Goal: Answer question/provide support: Share knowledge or assist other users

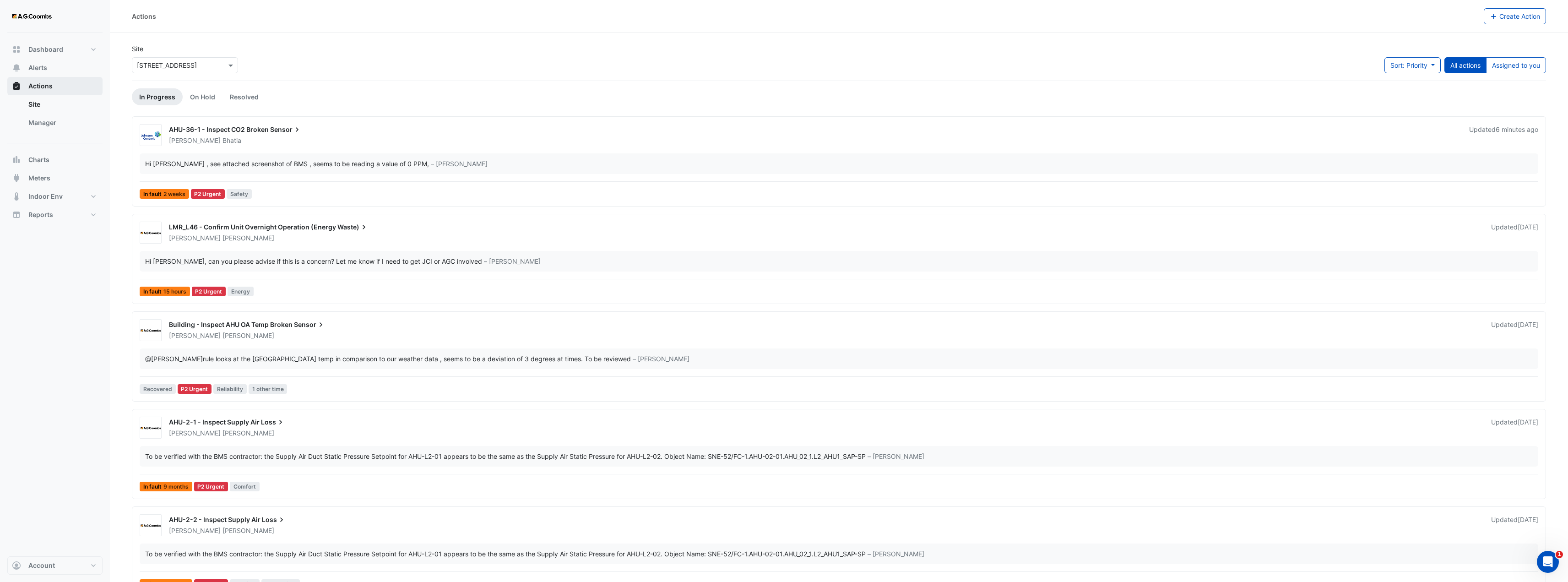
click at [34, 90] on span "Actions" at bounding box center [40, 86] width 24 height 9
click at [64, 373] on div "Dashboard Portfolio Ratings Performance Alerts Actions Site Manager Charts" at bounding box center [55, 295] width 95 height 523
click at [52, 163] on button "Charts" at bounding box center [55, 160] width 95 height 18
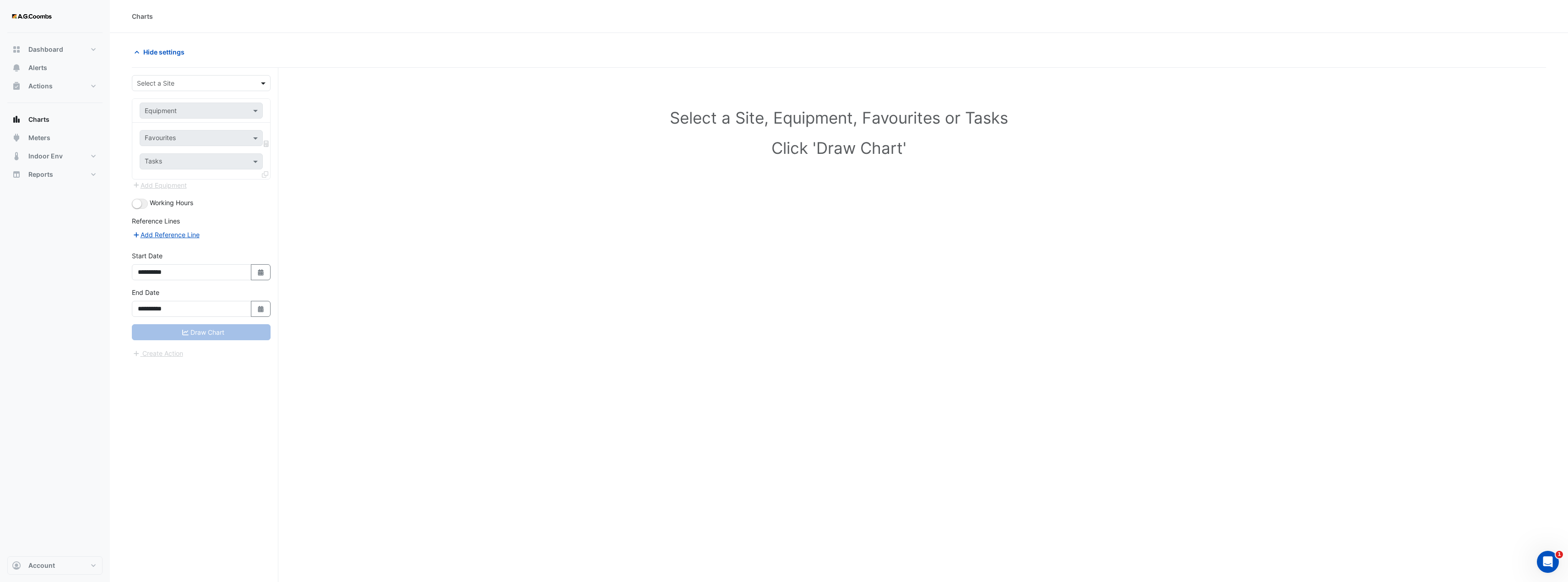
click at [269, 84] on span at bounding box center [264, 83] width 12 height 10
click at [197, 141] on span "[STREET_ADDRESS]" at bounding box center [169, 142] width 60 height 8
click at [257, 108] on span at bounding box center [256, 111] width 12 height 10
click at [169, 143] on span "Weather Station" at bounding box center [171, 143] width 48 height 8
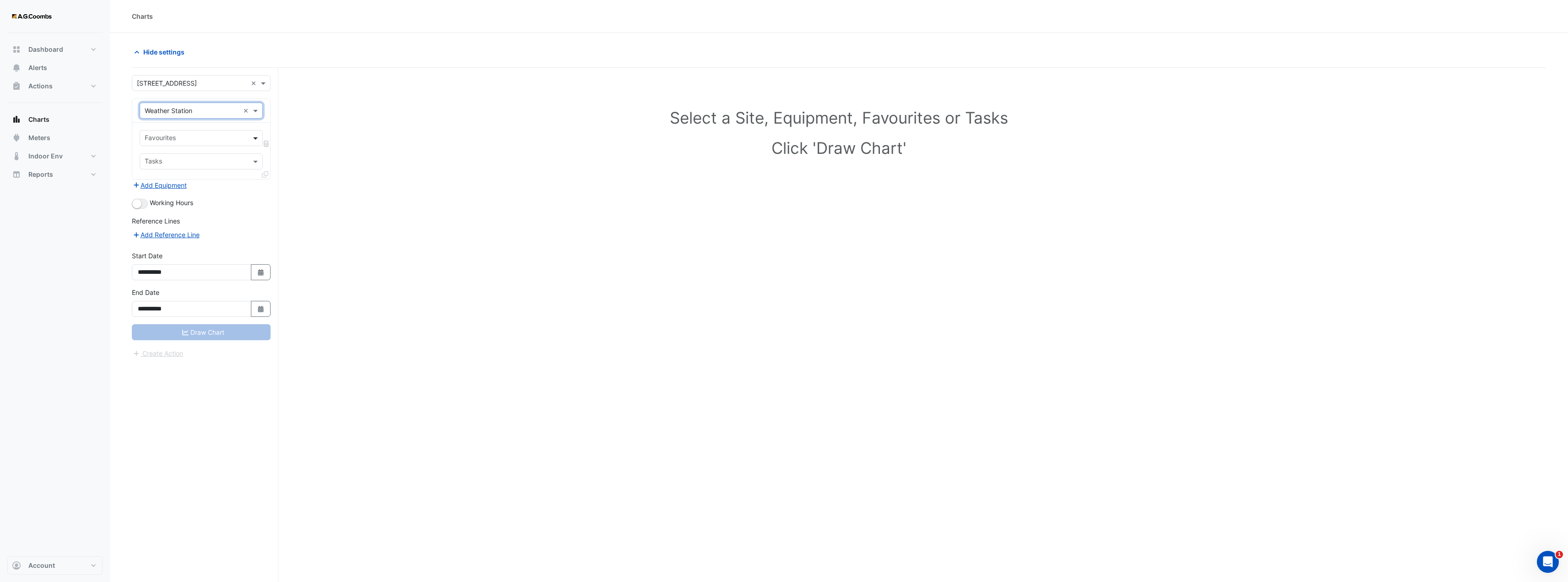
click at [256, 139] on span at bounding box center [256, 138] width 12 height 10
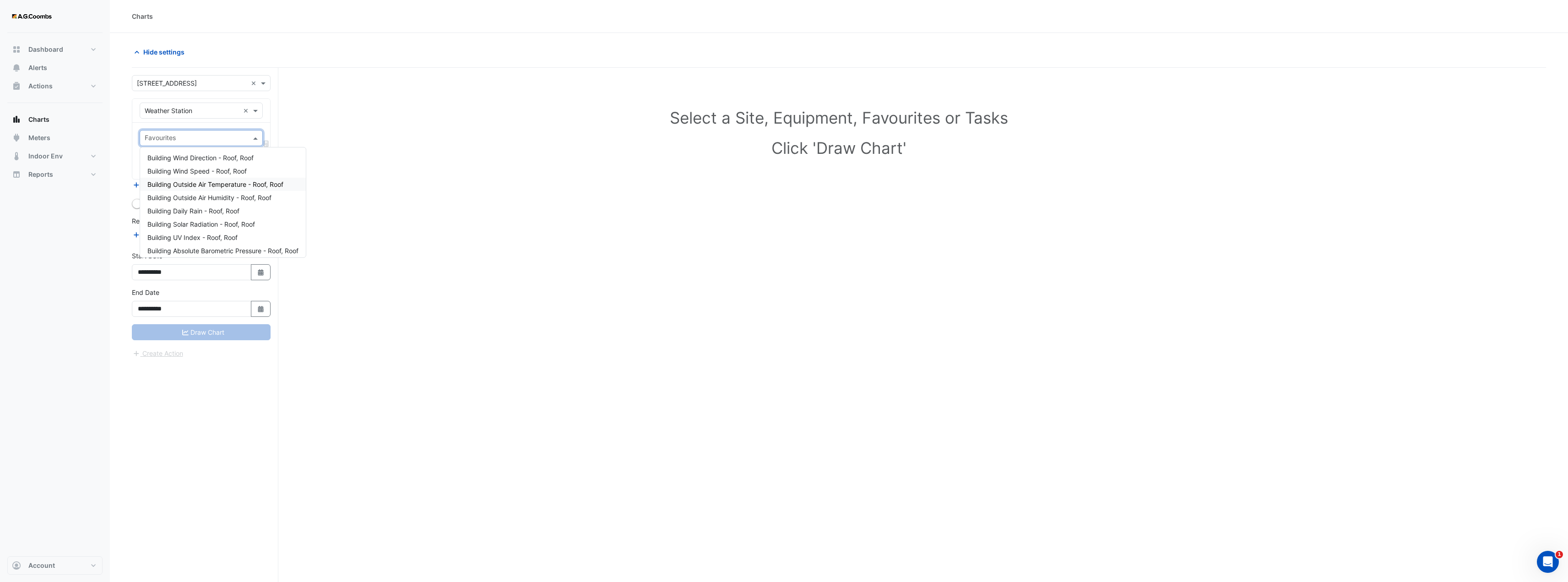
click at [227, 187] on span "Building Outside Air Temperature - Roof, Roof" at bounding box center [215, 184] width 136 height 8
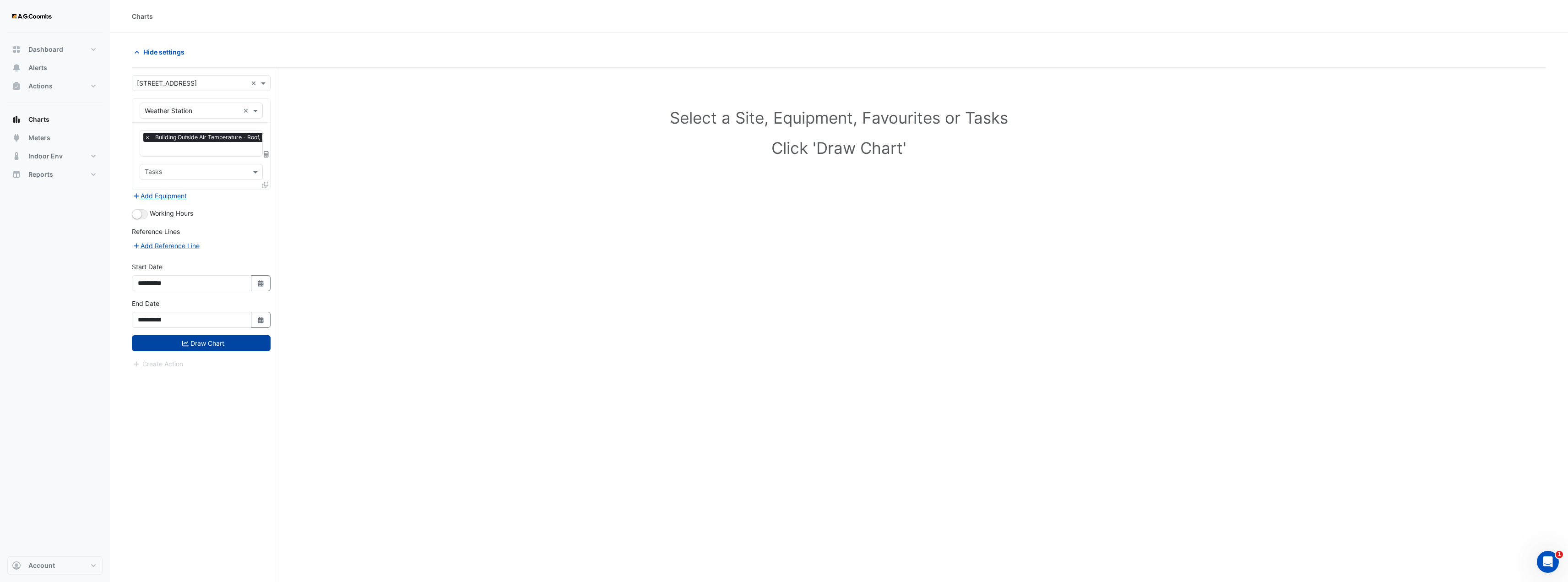
click at [225, 344] on button "Draw Chart" at bounding box center [201, 343] width 139 height 16
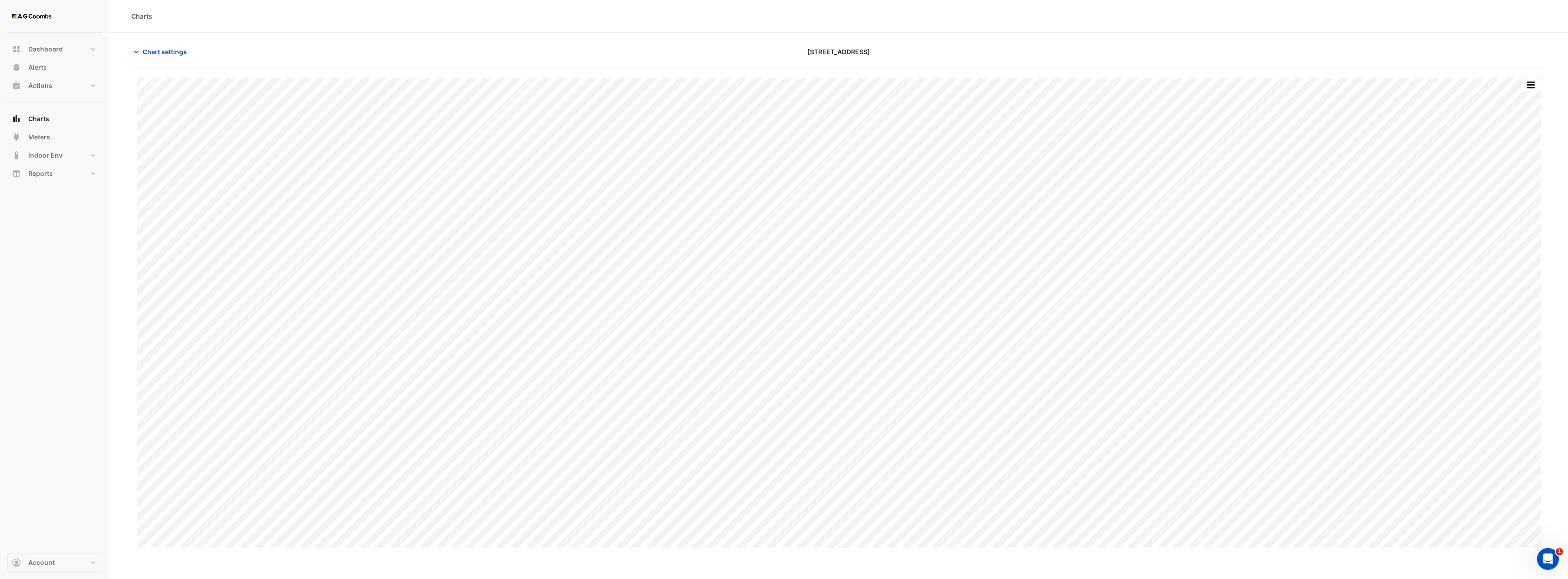
click at [163, 52] on span "Chart settings" at bounding box center [164, 52] width 44 height 10
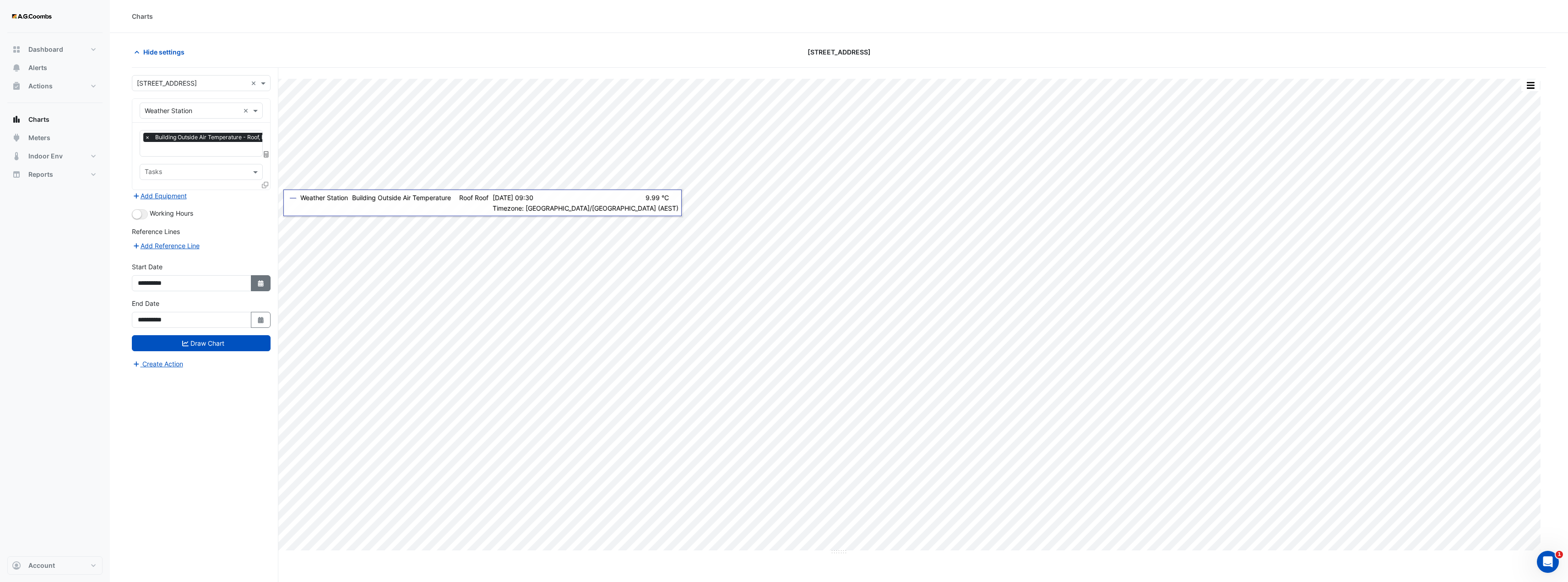
click at [259, 287] on button "Select Date" at bounding box center [260, 283] width 20 height 16
select select "*"
select select "****"
click at [159, 189] on div "1" at bounding box center [162, 191] width 15 height 15
type input "**********"
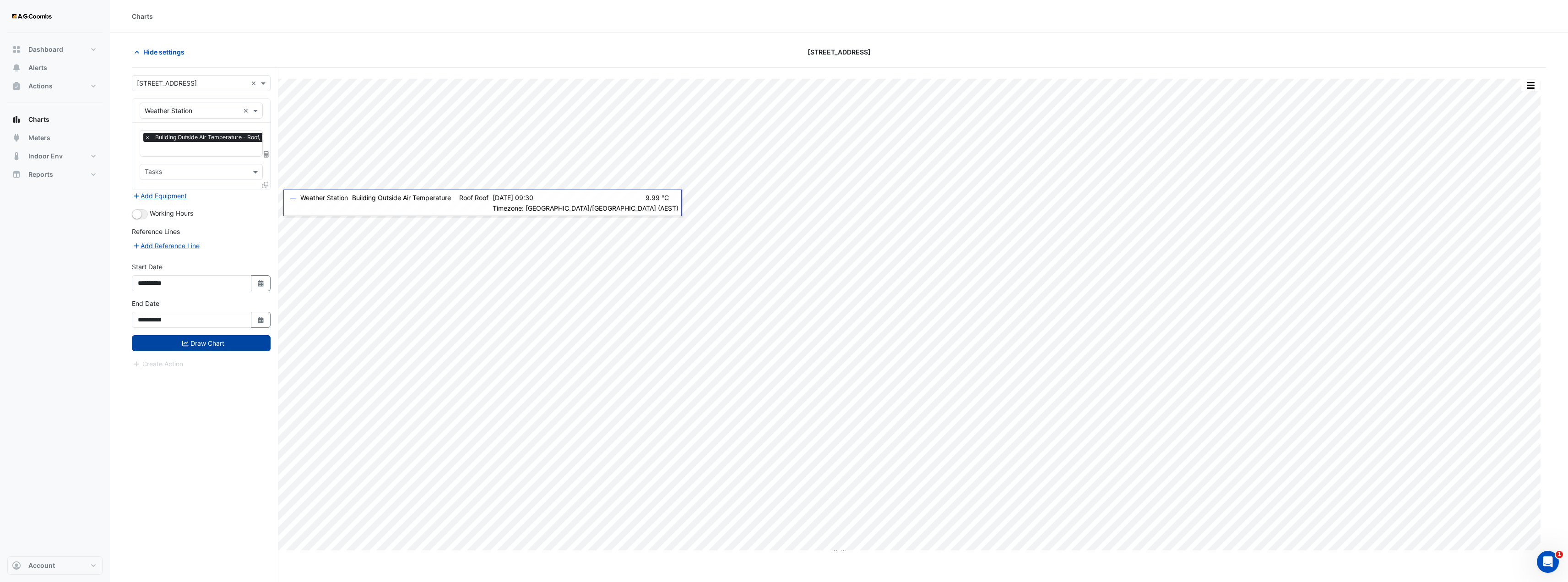
click at [216, 339] on button "Draw Chart" at bounding box center [201, 343] width 139 height 16
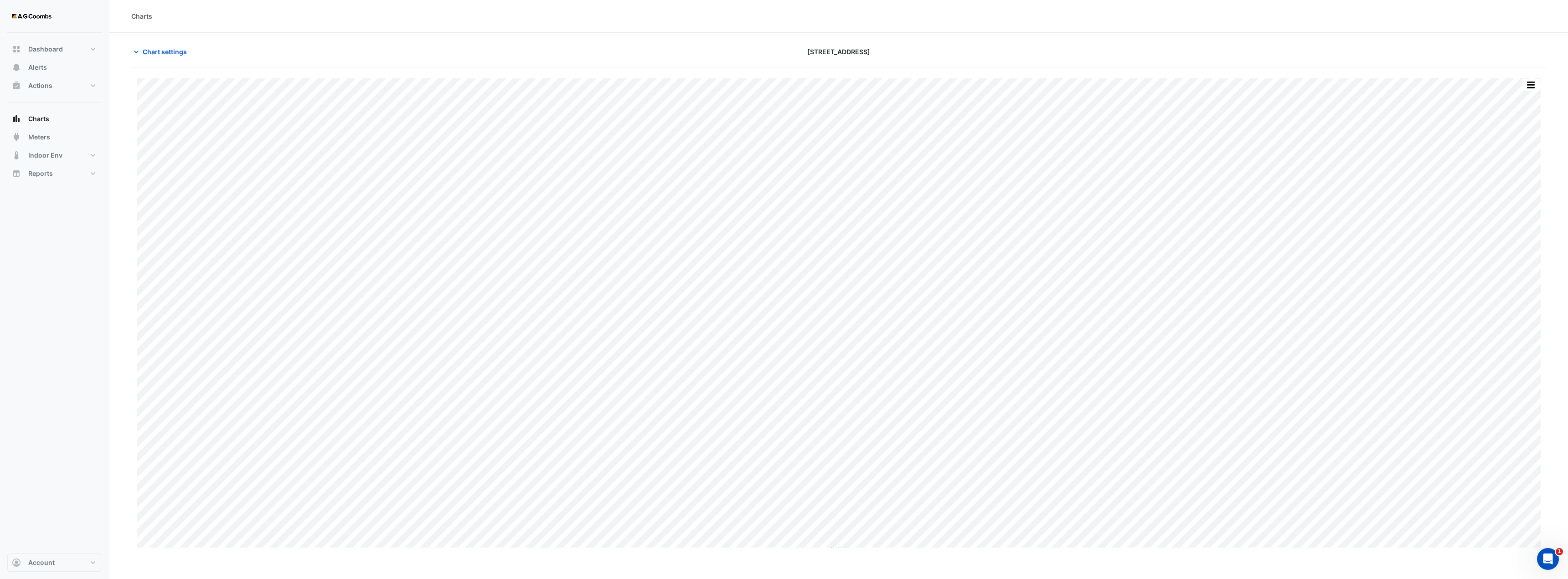
click at [60, 274] on div "Dashboard Portfolio Ratings Performance Alerts Actions Site Manager Charts" at bounding box center [55, 293] width 95 height 521
click at [57, 88] on button "Actions" at bounding box center [55, 86] width 95 height 18
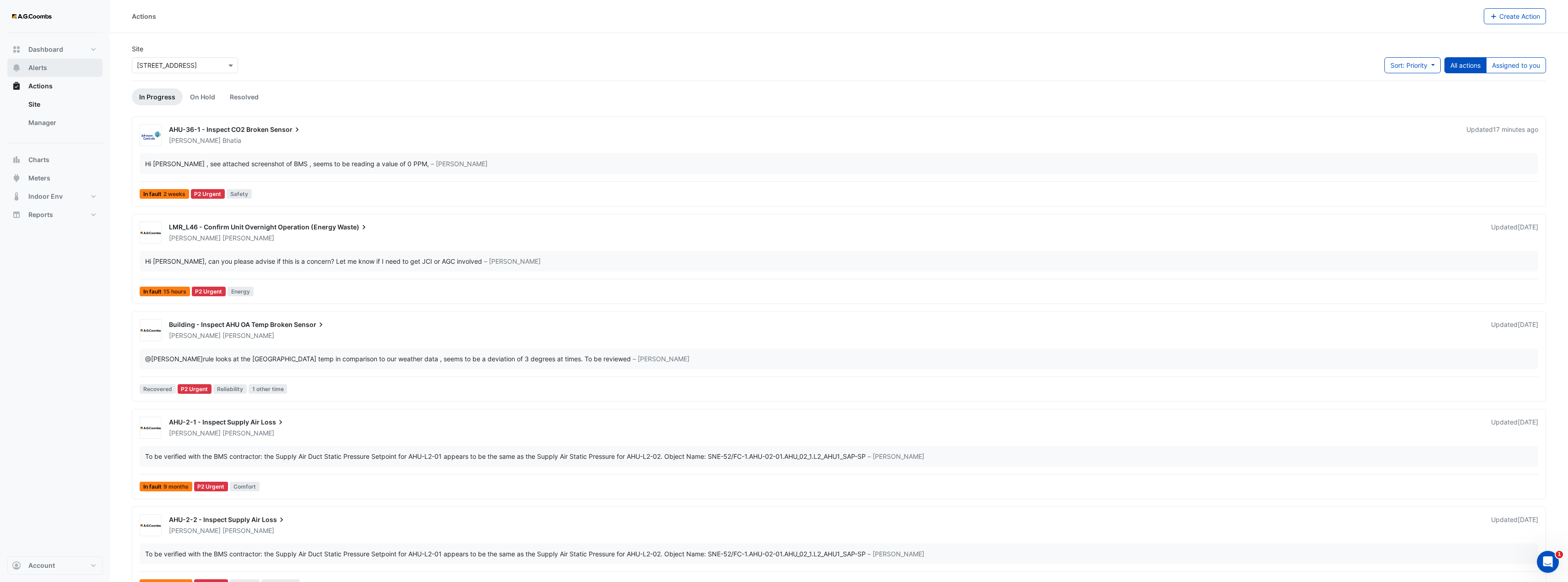
click at [39, 66] on span "Alerts" at bounding box center [37, 67] width 19 height 9
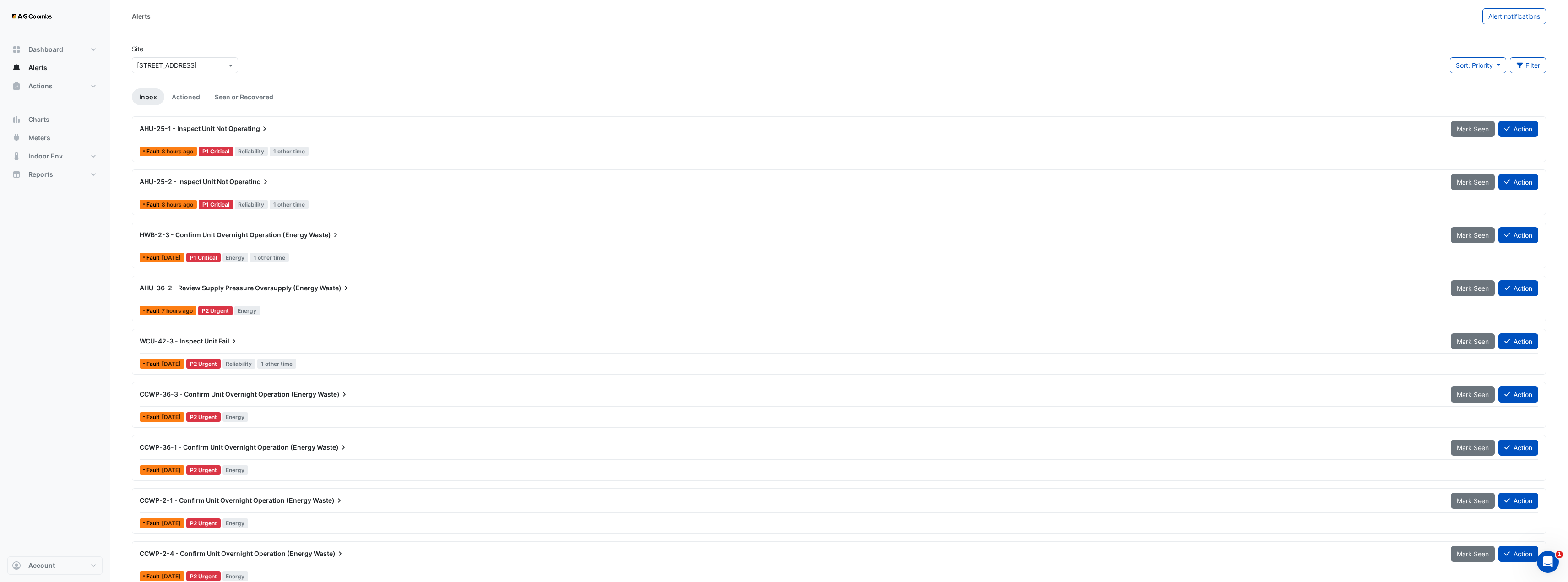
click at [232, 135] on div "AHU-25-1 - Inspect Unit Not Operating" at bounding box center [789, 128] width 1311 height 17
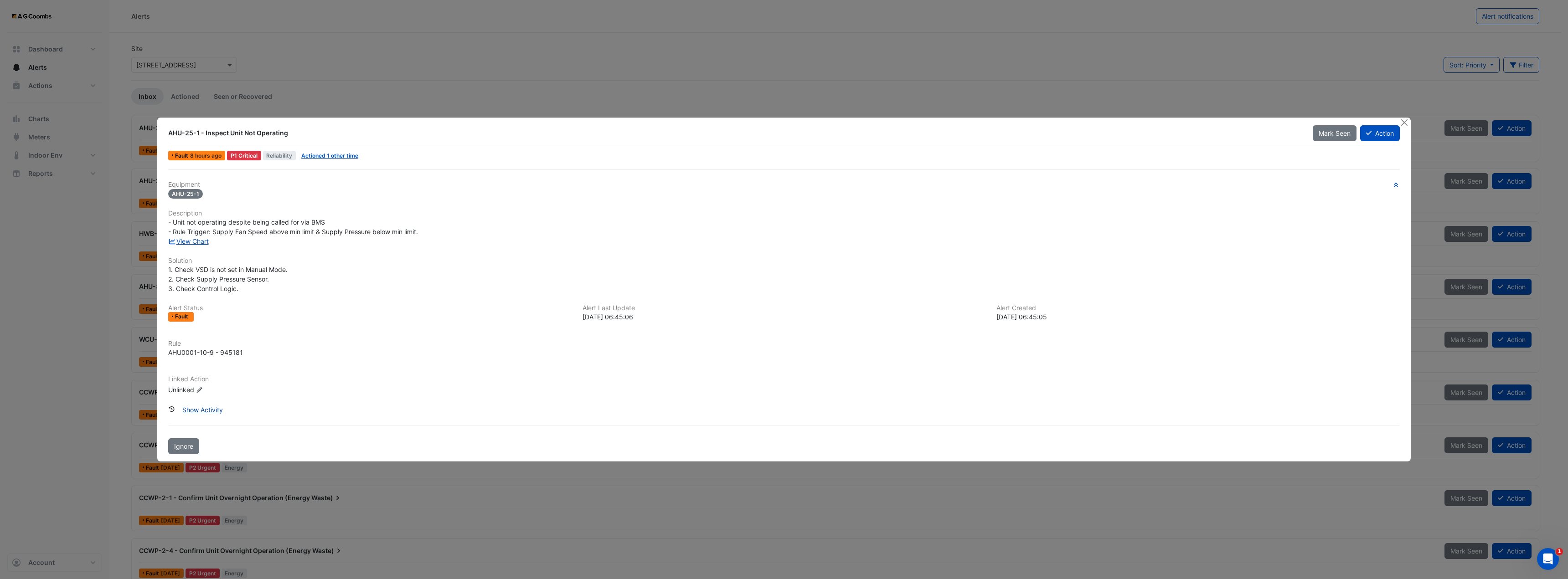
click at [206, 412] on button "Show Activity" at bounding box center [203, 409] width 52 height 16
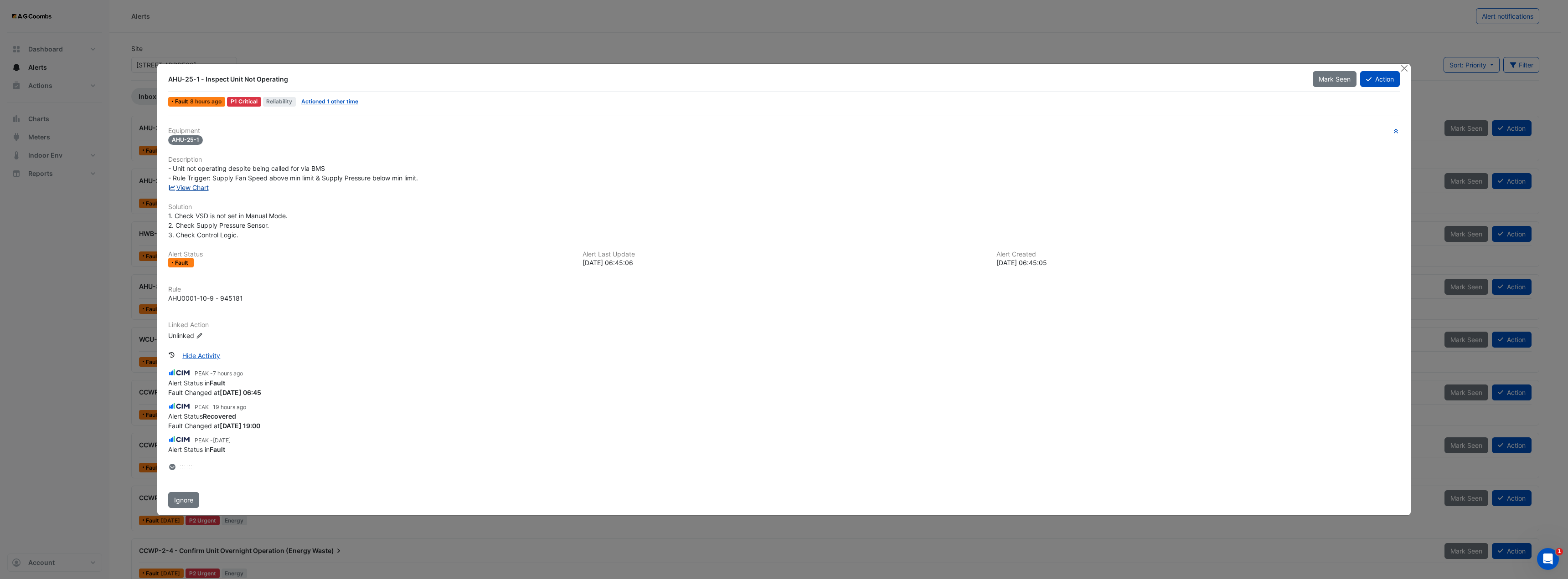
click at [190, 189] on link "View Chart" at bounding box center [188, 187] width 41 height 8
click at [1409, 68] on button "Close" at bounding box center [1404, 69] width 10 height 10
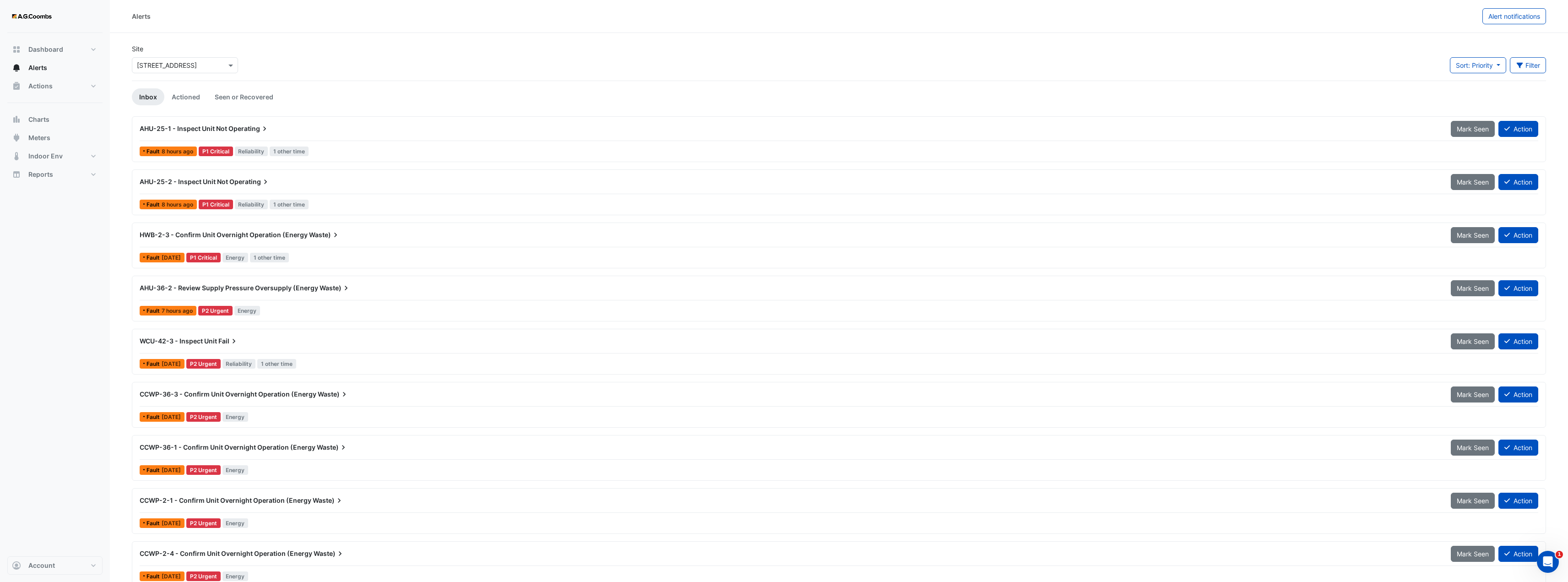
click at [318, 236] on span "Waste)" at bounding box center [324, 235] width 31 height 9
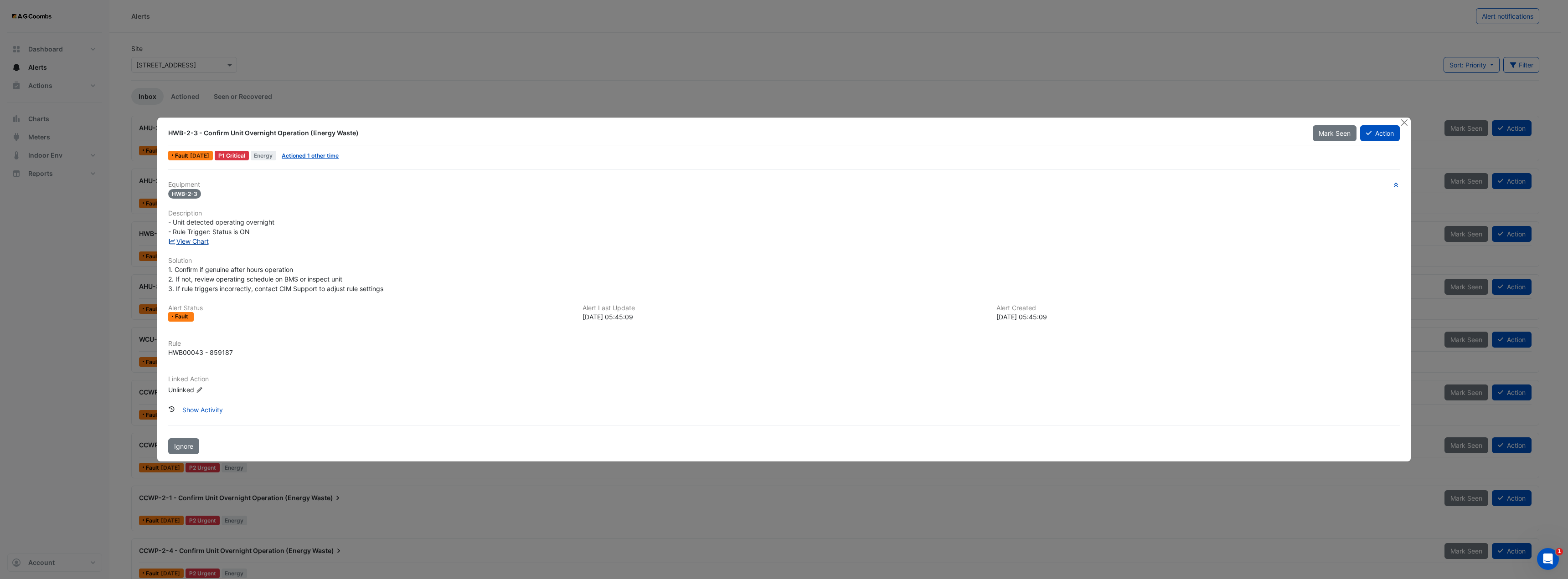
click at [186, 244] on link "View Chart" at bounding box center [188, 241] width 41 height 8
click at [1405, 121] on button "Close" at bounding box center [1404, 122] width 10 height 10
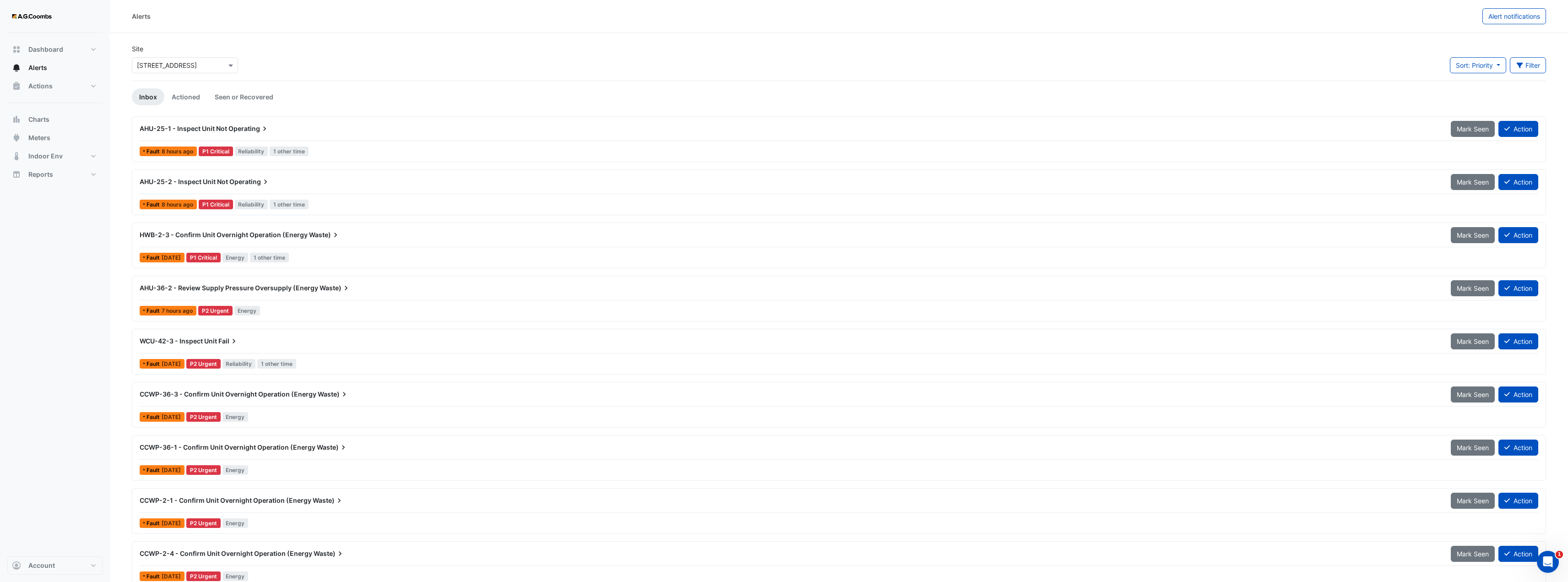
click at [352, 291] on div "AHU-36-2 - Review Supply Pressure Oversupply (Energy Waste)" at bounding box center [789, 288] width 1300 height 9
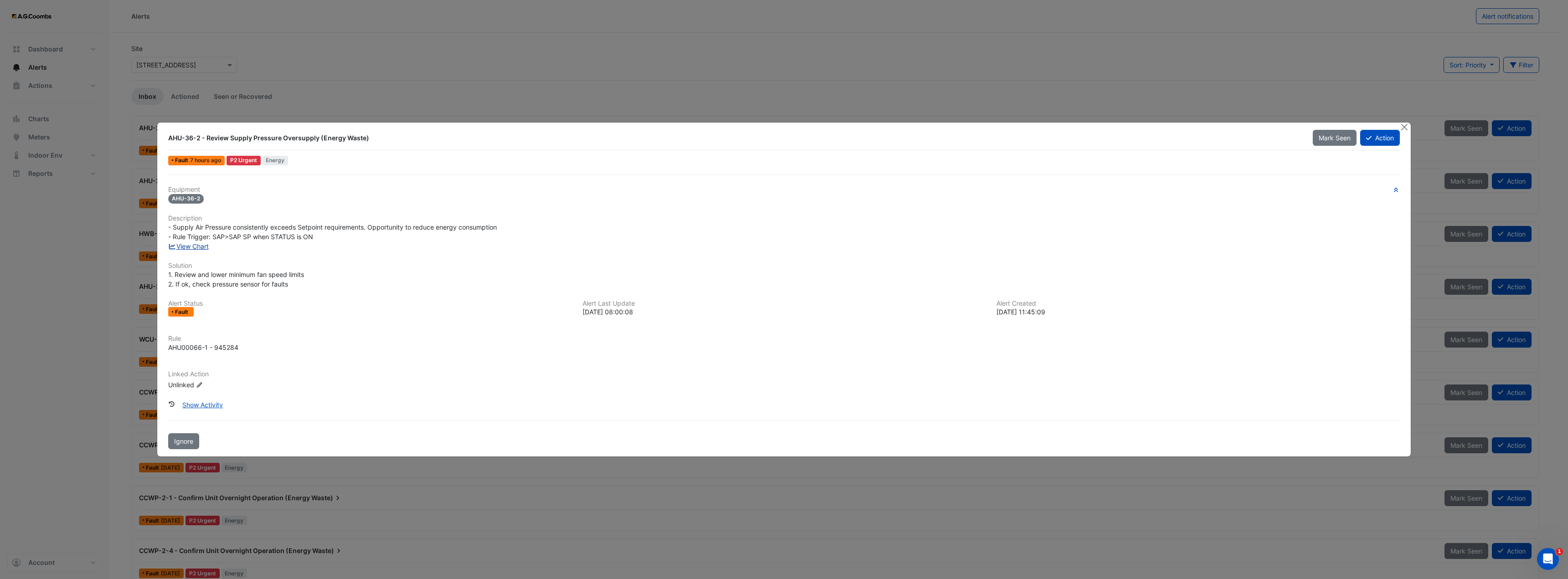
click at [200, 246] on link "View Chart" at bounding box center [188, 246] width 41 height 8
click at [1399, 126] on div "AHU-36-2 - Review Supply Pressure Oversupply (Energy Waste) Mark Seen Action Fa…" at bounding box center [783, 290] width 1253 height 335
click at [1410, 124] on div at bounding box center [1405, 127] width 12 height 10
click at [1400, 122] on div at bounding box center [1405, 127] width 12 height 10
click at [1402, 123] on button "Close" at bounding box center [1404, 127] width 10 height 10
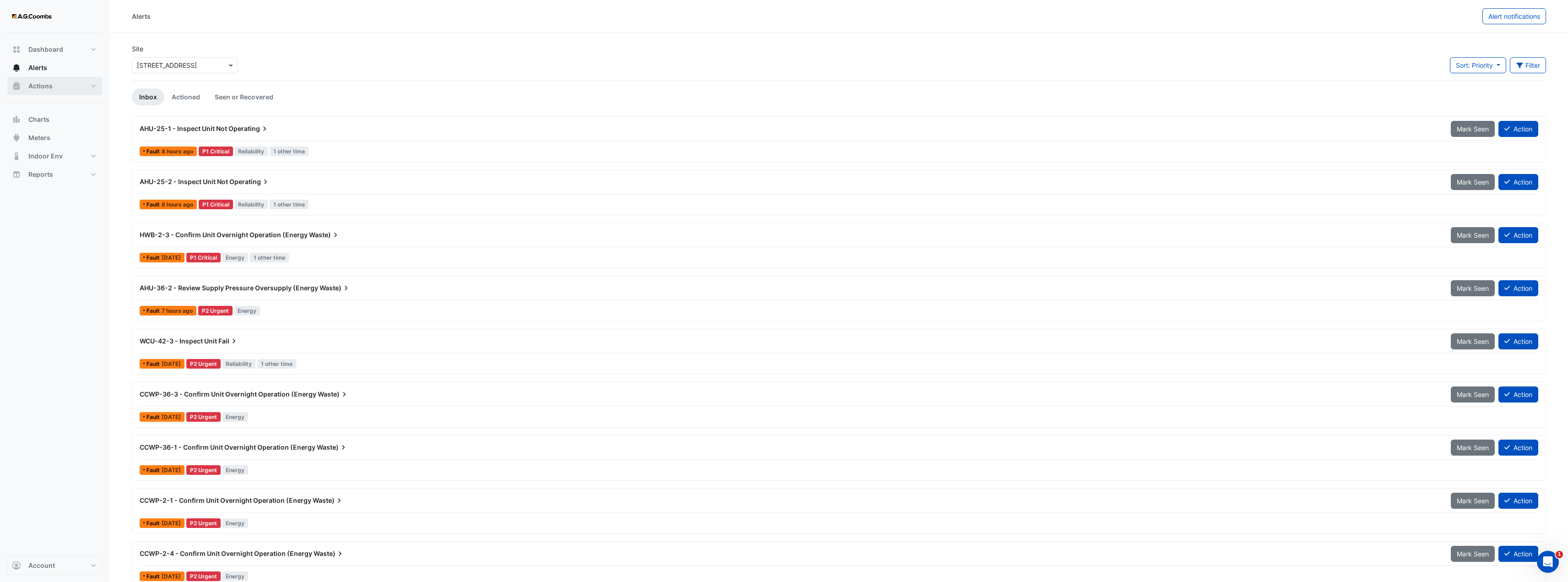
click at [38, 90] on button "Actions" at bounding box center [55, 86] width 95 height 18
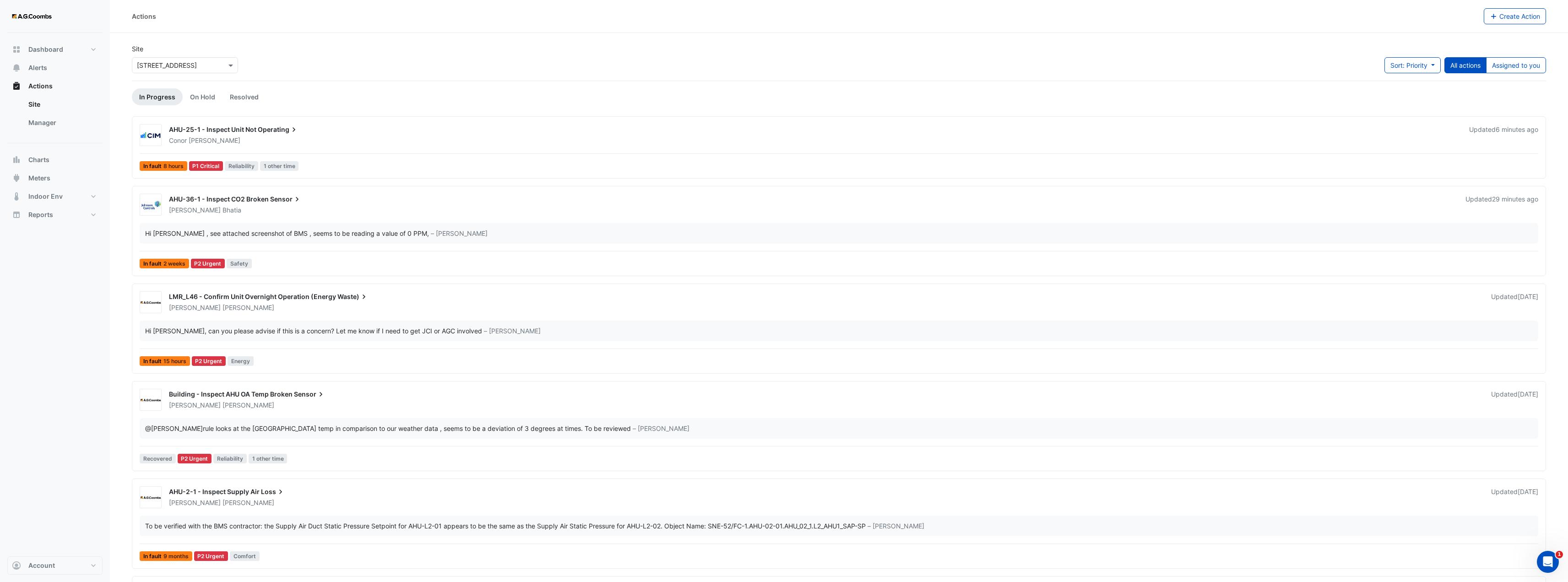
click at [320, 306] on div "Brendan Sadler" at bounding box center [825, 308] width 1313 height 9
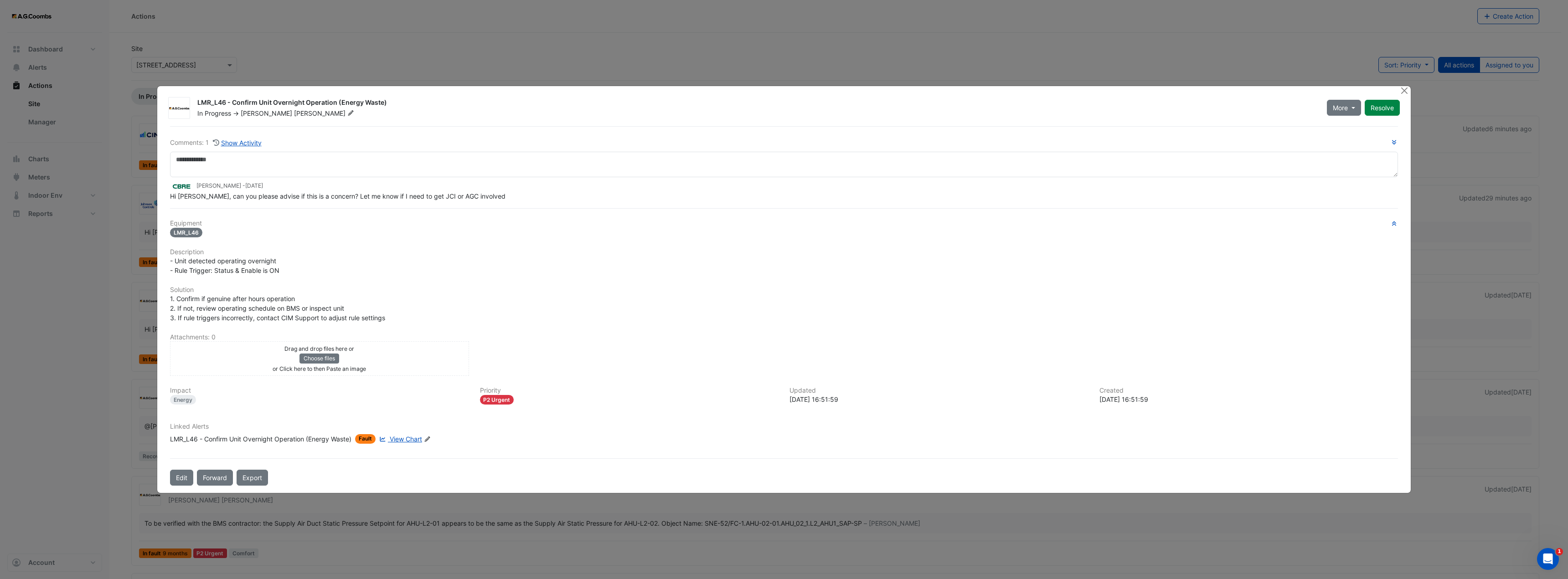
click at [407, 437] on span "View Chart" at bounding box center [405, 439] width 32 height 8
click at [263, 160] on textarea at bounding box center [783, 164] width 1228 height 26
click at [227, 153] on textarea at bounding box center [783, 164] width 1228 height 26
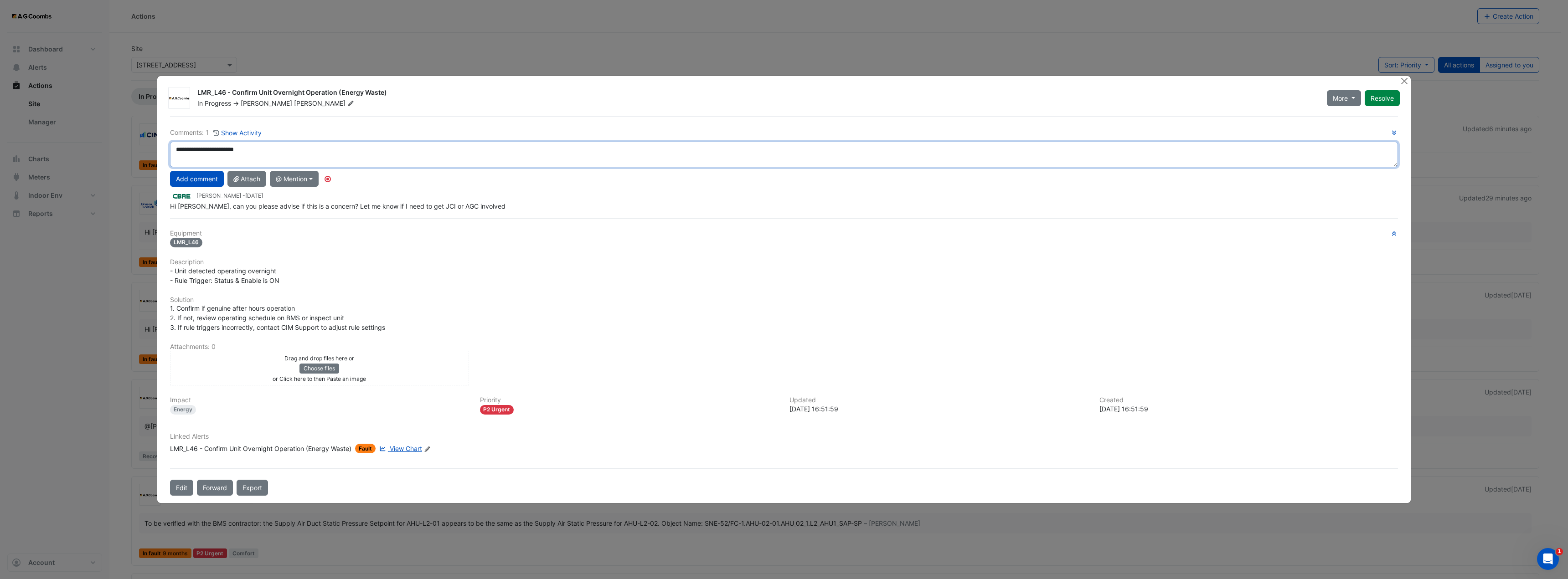
click at [364, 144] on textarea "**********" at bounding box center [783, 154] width 1228 height 26
click at [276, 155] on textarea "**********" at bounding box center [783, 154] width 1228 height 26
click at [377, 153] on textarea "**********" at bounding box center [783, 154] width 1228 height 26
click at [370, 224] on div "**********" at bounding box center [783, 306] width 1239 height 380
type textarea "**********"
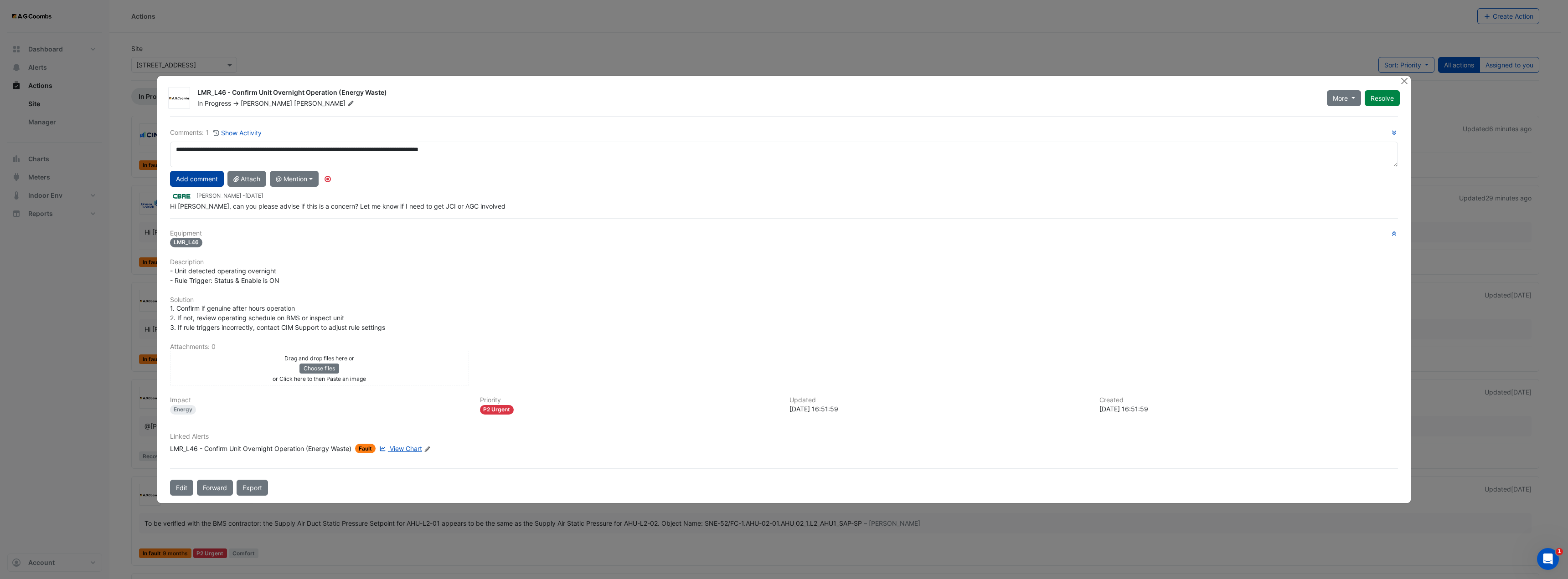
click at [217, 175] on button "Add comment" at bounding box center [197, 179] width 54 height 16
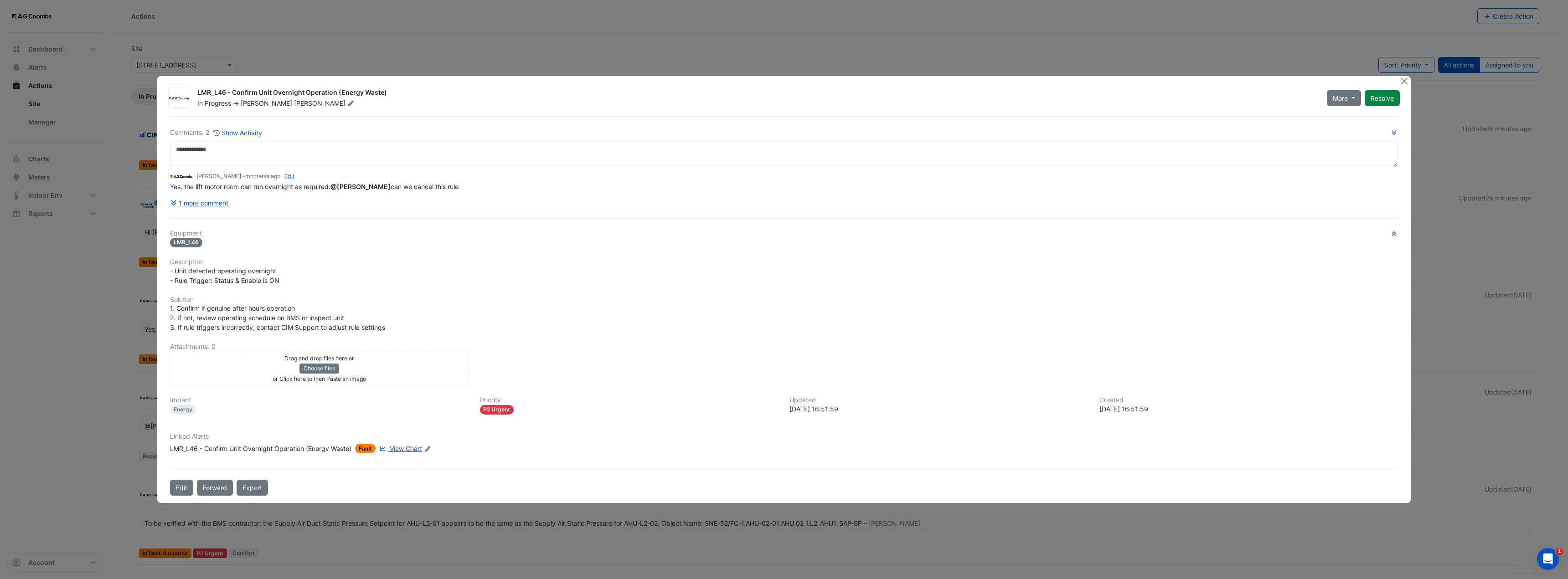
click at [294, 103] on span "Sadler" at bounding box center [325, 103] width 62 height 9
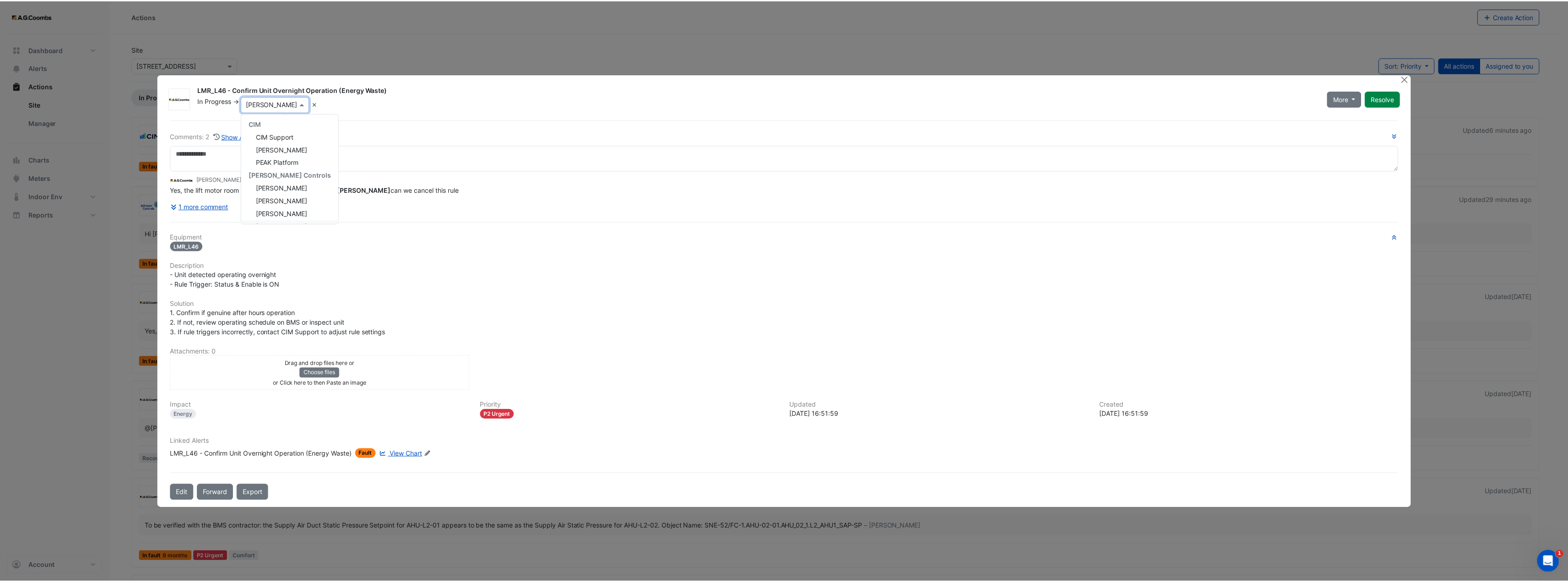
scroll to position [108, 0]
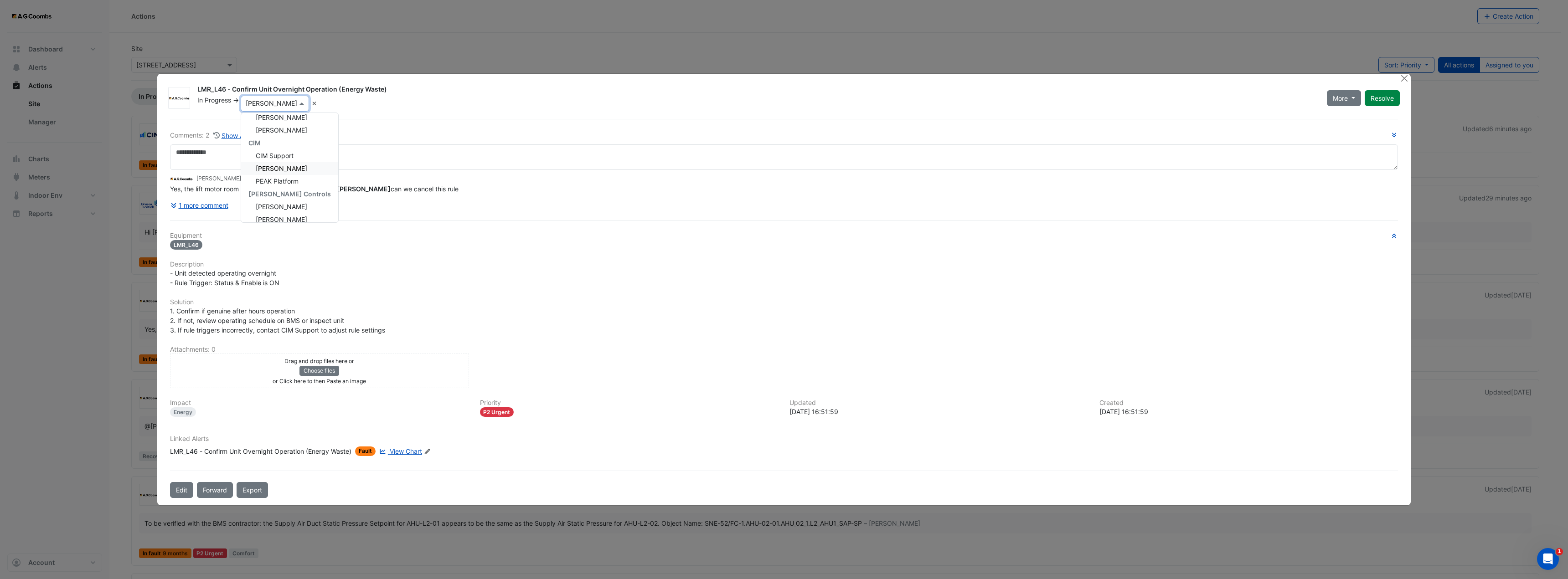
click at [275, 172] on span "Conor Deane" at bounding box center [281, 168] width 52 height 8
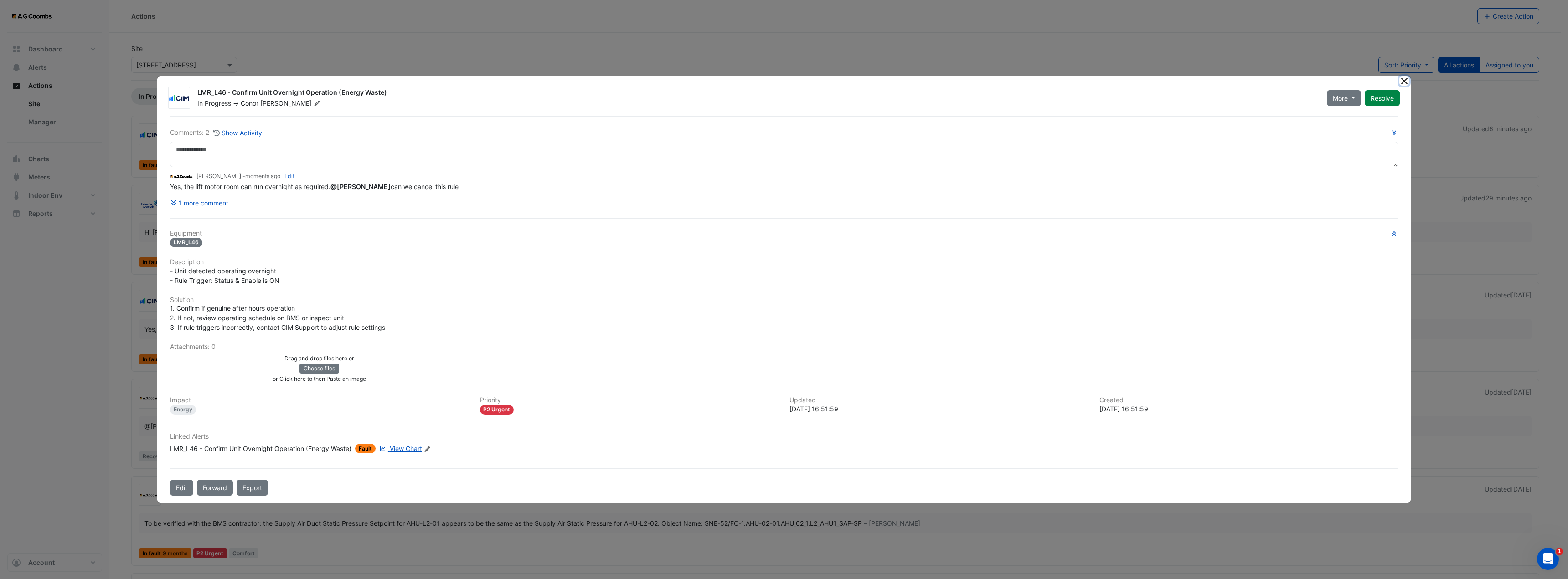
click at [1405, 82] on button "Close" at bounding box center [1404, 81] width 10 height 10
